Goal: Find specific page/section: Find specific page/section

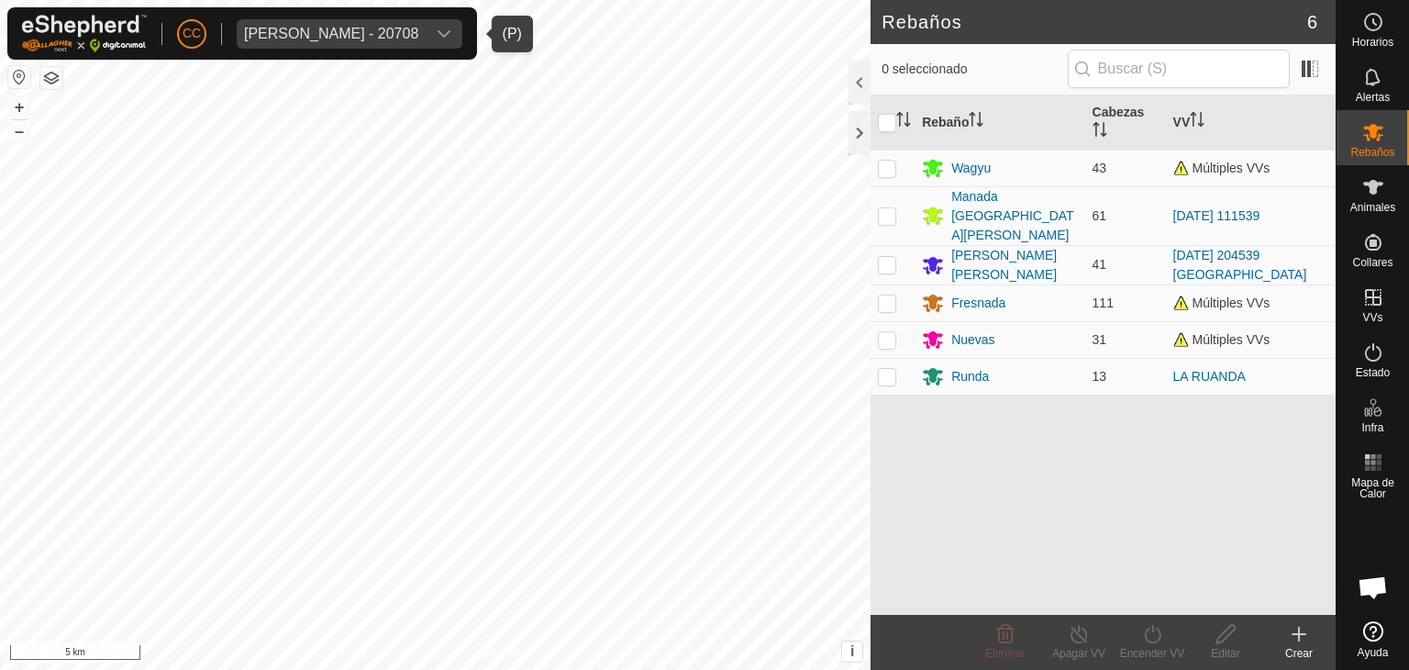
click at [323, 27] on div "[PERSON_NAME] - 20708" at bounding box center [331, 34] width 174 height 15
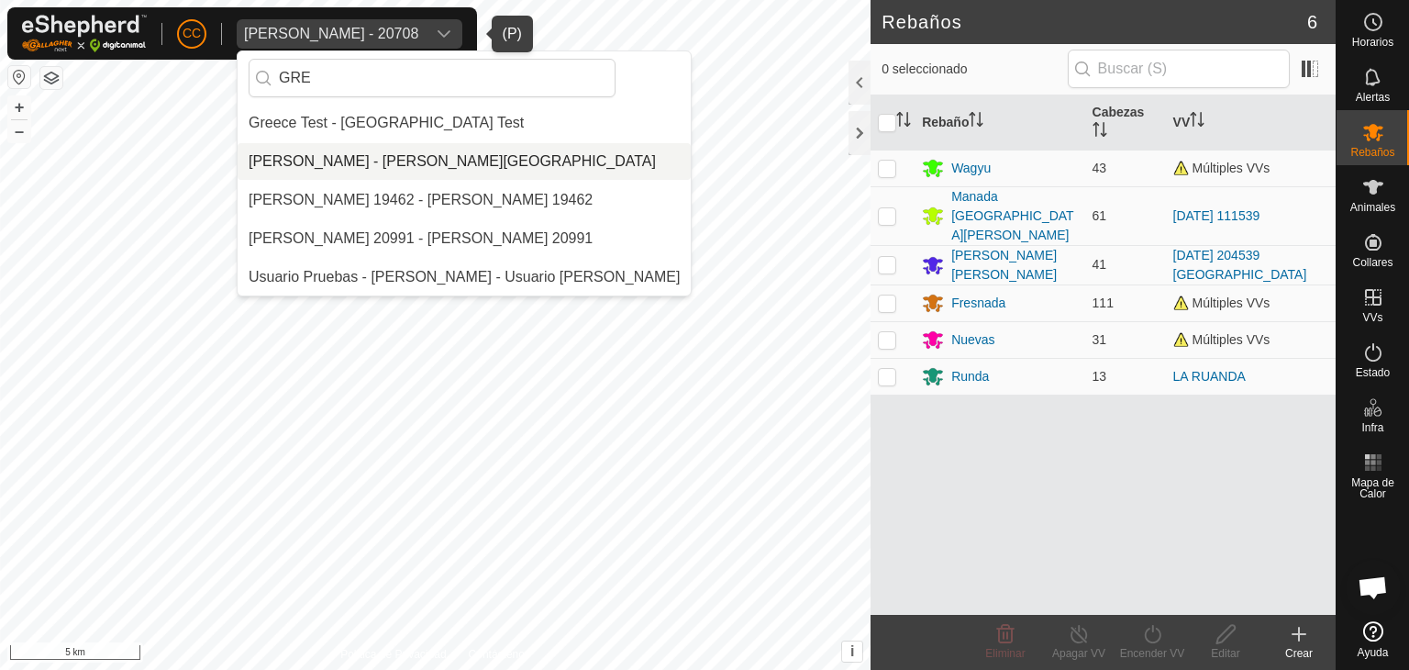
type input "GRE"
click at [429, 161] on li "[PERSON_NAME] - [PERSON_NAME][GEOGRAPHIC_DATA]" at bounding box center [464, 161] width 453 height 37
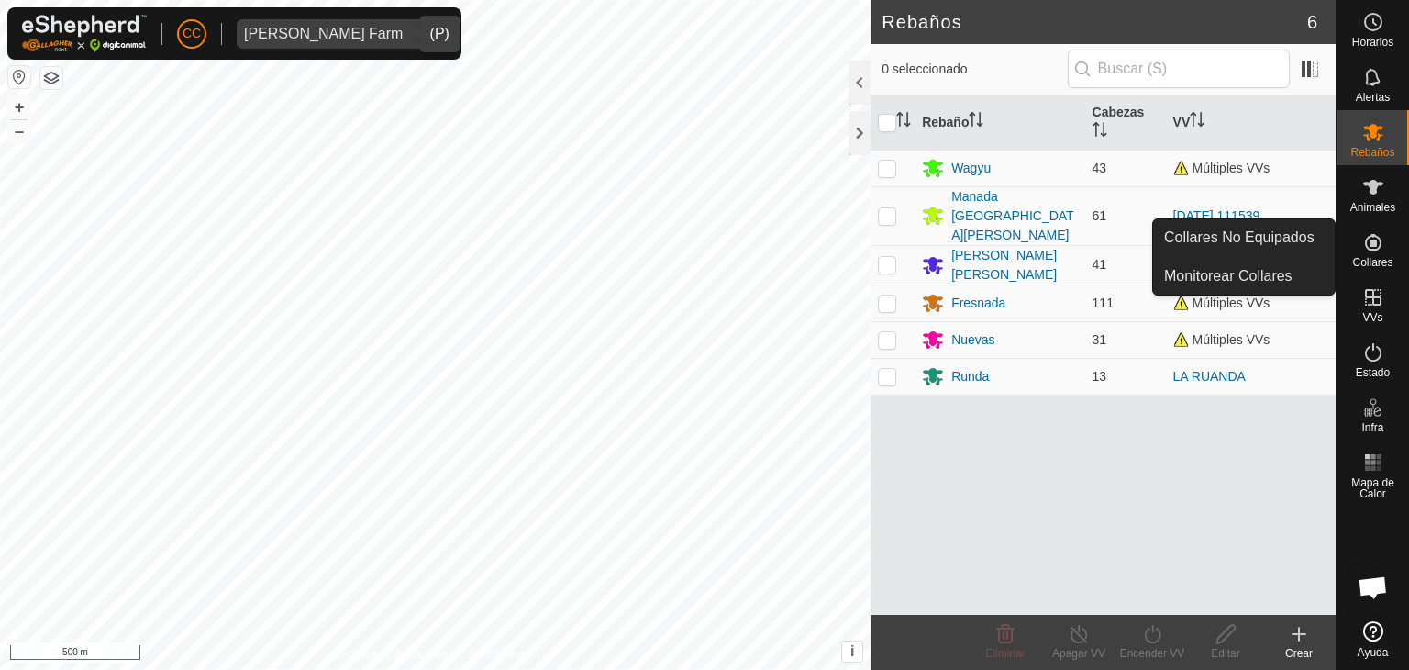
click at [1313, 238] on link "Collares No Equipados" at bounding box center [1244, 237] width 182 height 37
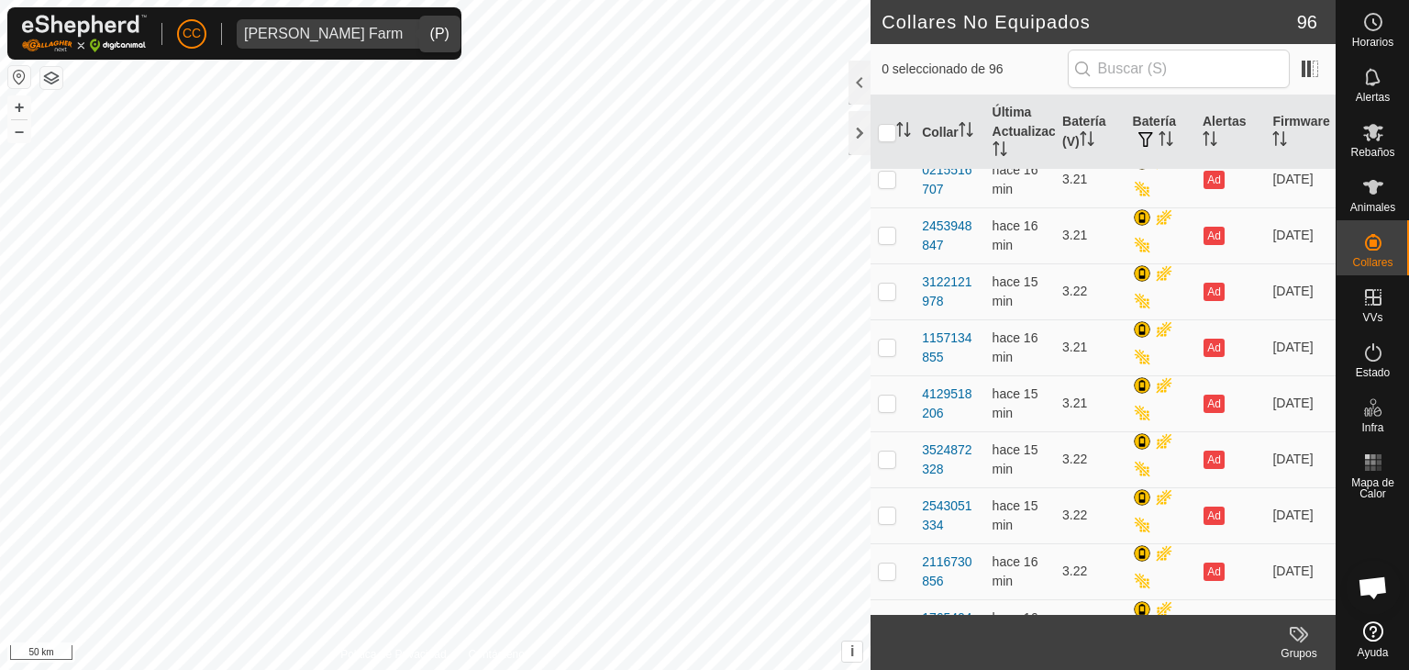
scroll to position [1043, 0]
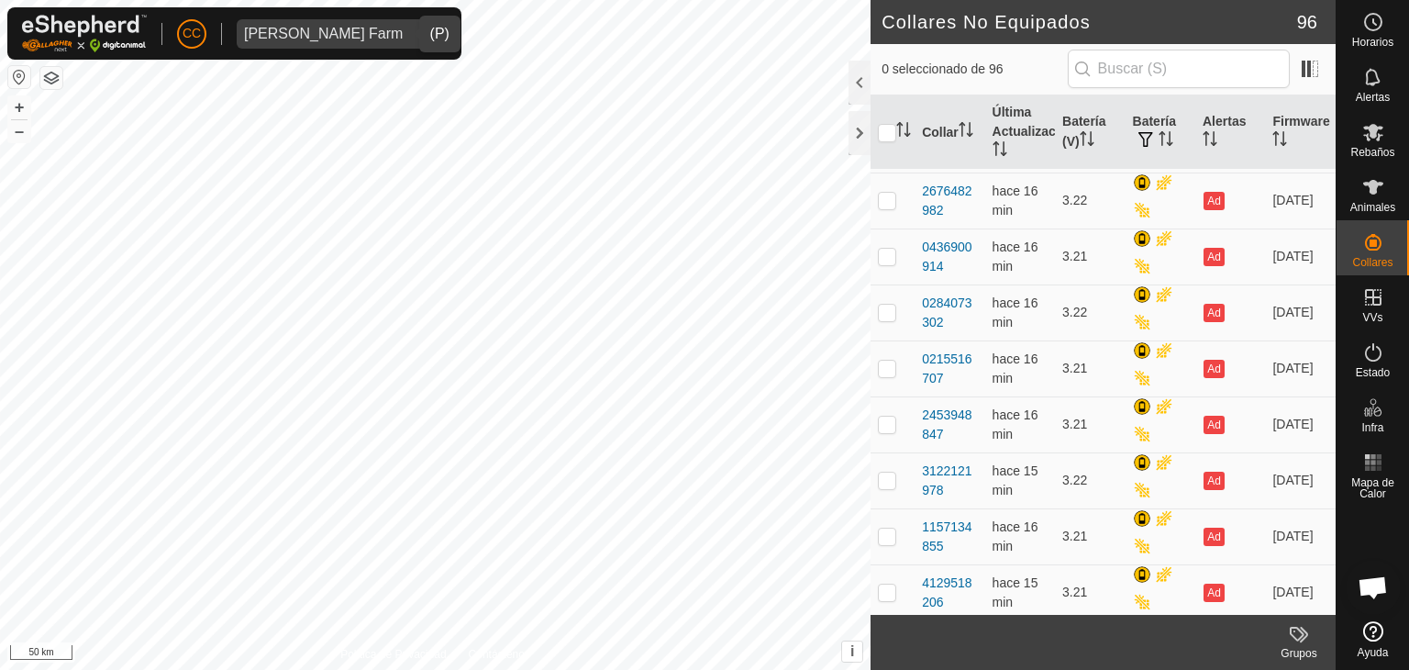
click at [368, 45] on span "[PERSON_NAME] Farm" at bounding box center [323, 33] width 173 height 29
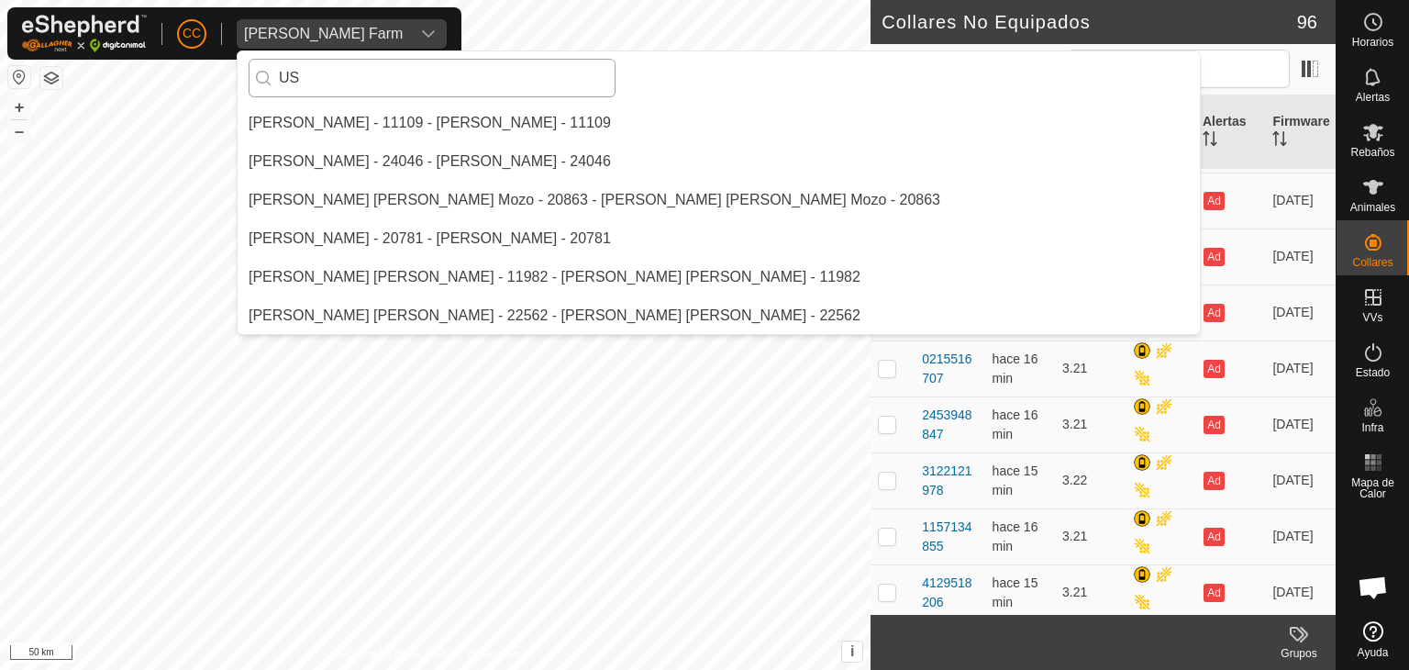
scroll to position [0, 0]
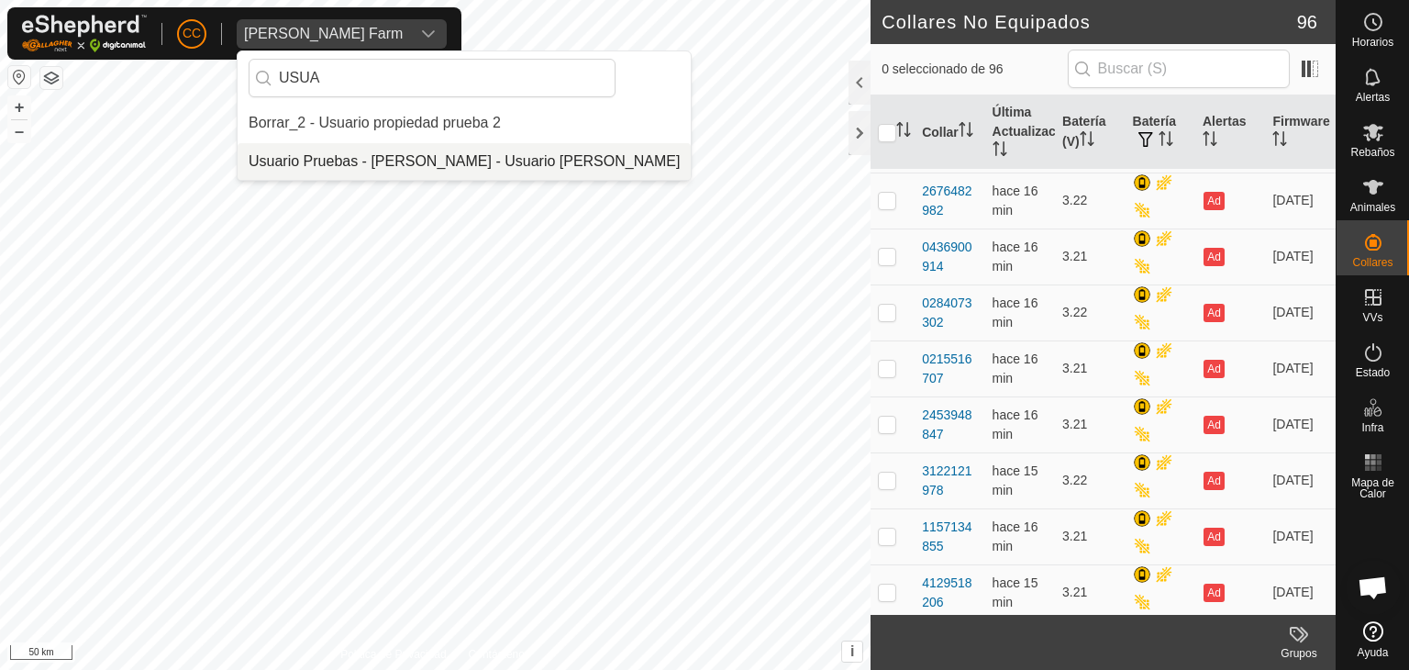
type input "USUA"
click at [406, 156] on li "Usuario Pruebas - [PERSON_NAME] - Usuario [PERSON_NAME]" at bounding box center [464, 161] width 453 height 37
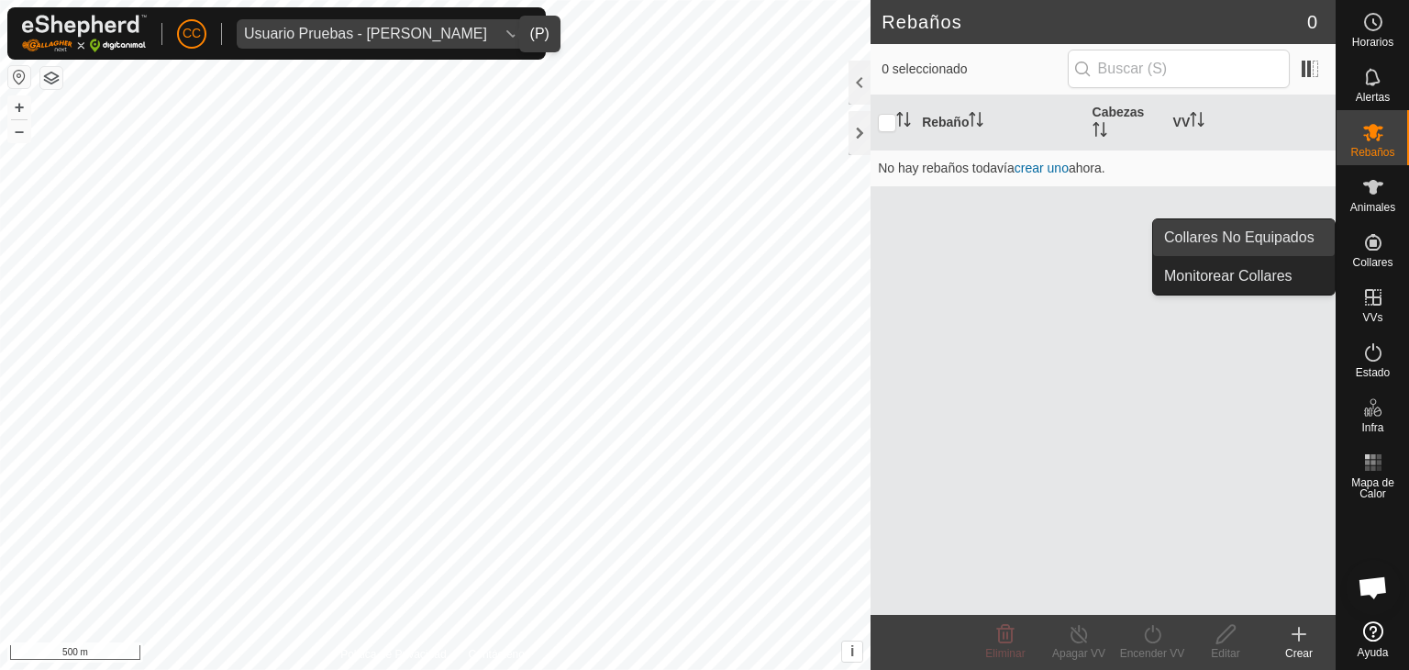
click at [1322, 239] on link "Collares No Equipados" at bounding box center [1244, 237] width 182 height 37
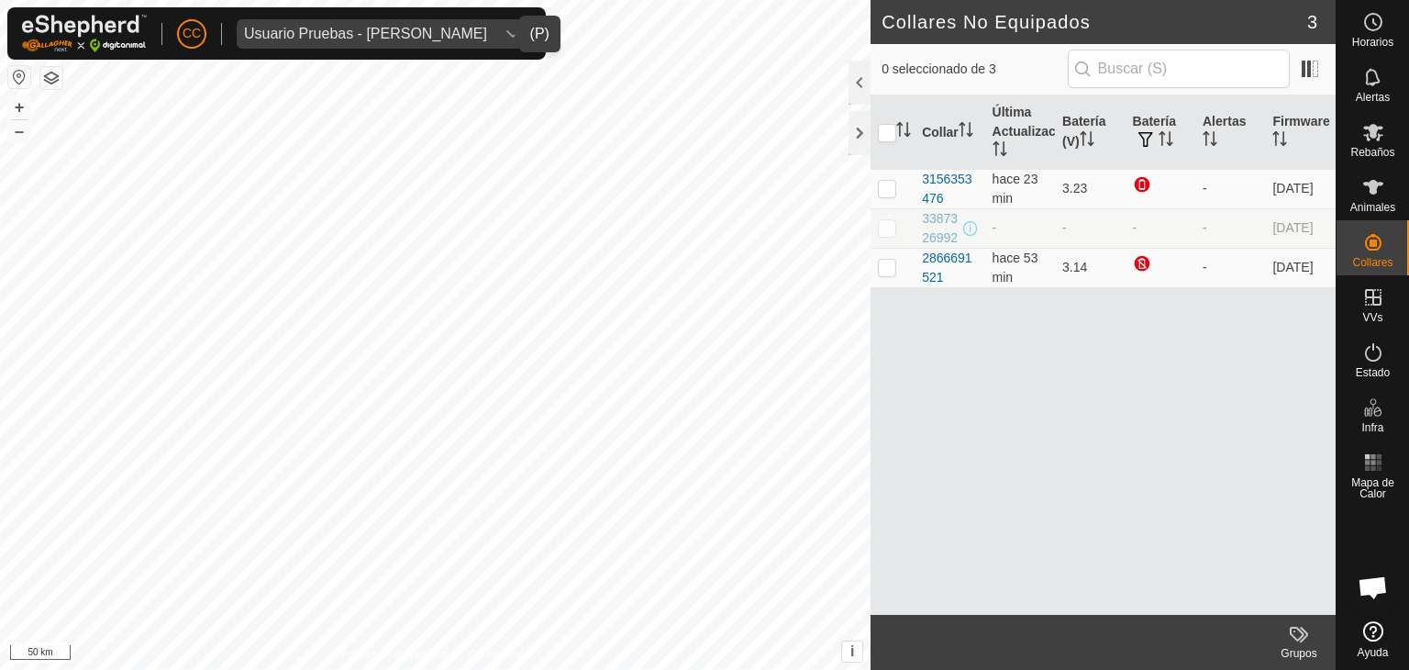
click at [386, 34] on div "Usuario Pruebas - [PERSON_NAME]" at bounding box center [365, 34] width 243 height 15
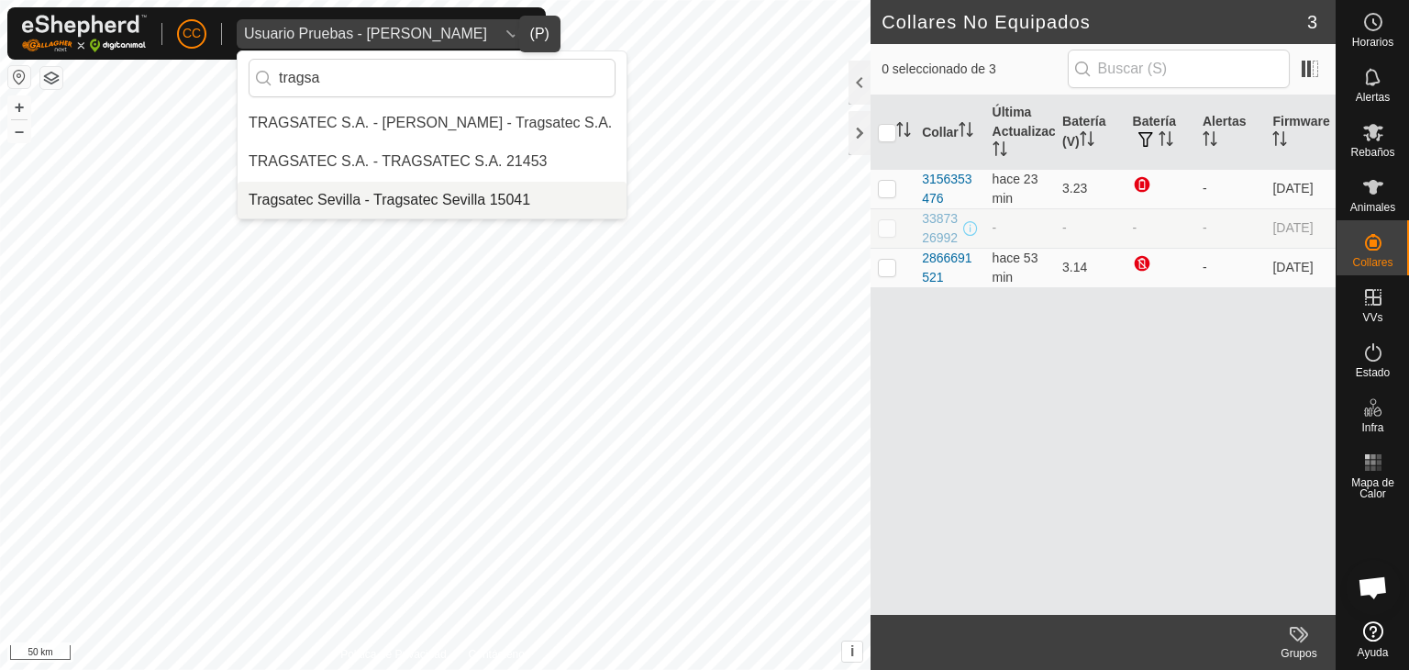
type input "tragsa"
click at [459, 184] on li "Tragsatec Sevilla - Tragsatec Sevilla 15041" at bounding box center [432, 200] width 389 height 37
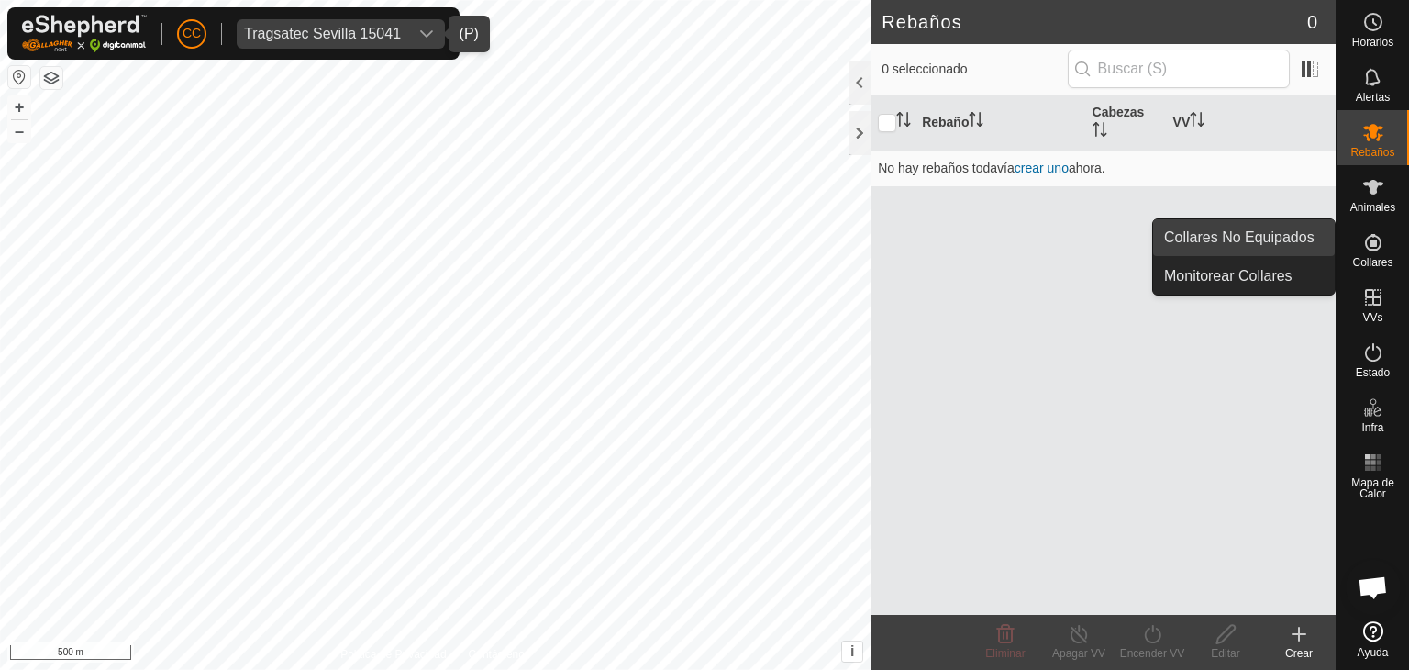
drag, startPoint x: 1331, startPoint y: 239, endPoint x: 1292, endPoint y: 232, distance: 40.1
click at [1292, 232] on link "Collares No Equipados" at bounding box center [1244, 237] width 182 height 37
